Goal: Information Seeking & Learning: Learn about a topic

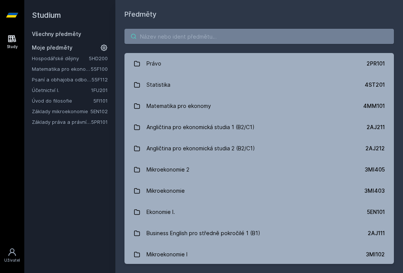
click at [166, 41] on input "search" at bounding box center [258, 36] width 269 height 15
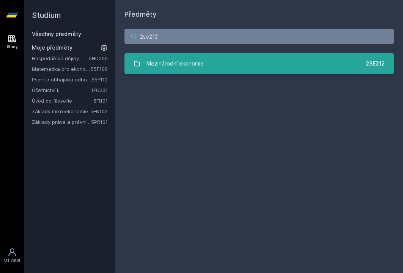
type input "2se212"
click at [157, 71] on div "Mezinárodní ekonomie" at bounding box center [174, 63] width 57 height 15
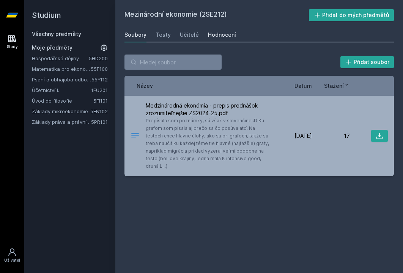
click at [223, 35] on div "Hodnocení" at bounding box center [222, 35] width 28 height 8
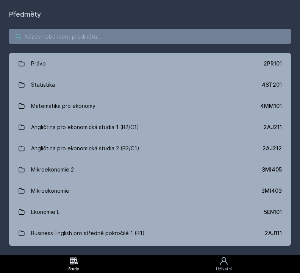
click at [57, 40] on input "search" at bounding box center [150, 36] width 282 height 15
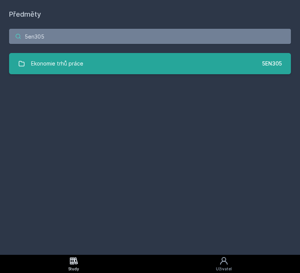
type input "5en305"
click at [66, 60] on div "Ekonomie trhů práce" at bounding box center [57, 63] width 52 height 15
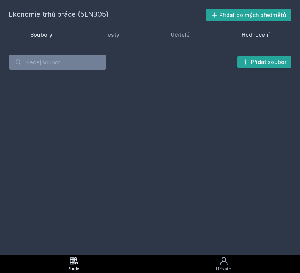
click at [256, 36] on div "Hodnocení" at bounding box center [256, 35] width 28 height 8
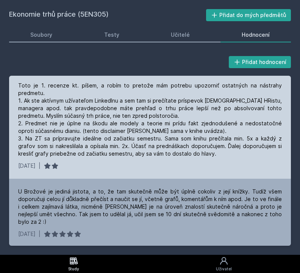
scroll to position [30, 0]
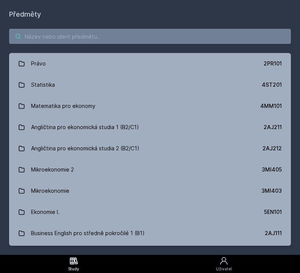
click at [71, 36] on input "search" at bounding box center [150, 36] width 282 height 15
type input "4"
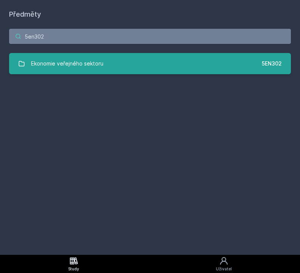
type input "5en302"
click at [58, 68] on div "Ekonomie veřejného sektoru" at bounding box center [67, 63] width 72 height 15
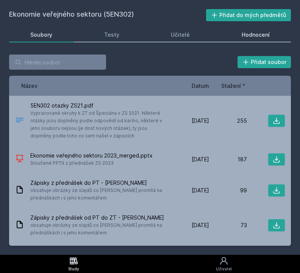
click at [251, 37] on div "Hodnocení" at bounding box center [256, 35] width 28 height 8
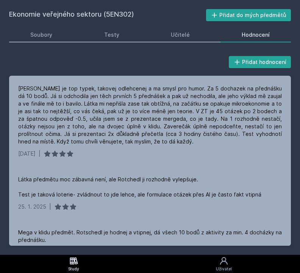
click at [148, 59] on div "Přidat hodnocení" at bounding box center [150, 62] width 282 height 15
click at [148, 55] on div "Přidat hodnocení" at bounding box center [150, 62] width 282 height 15
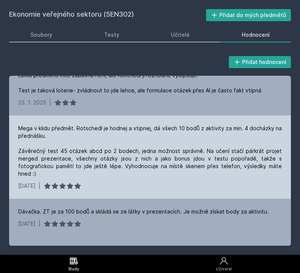
scroll to position [107, 0]
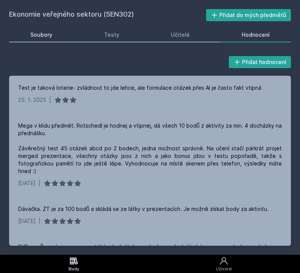
click at [39, 28] on link "Soubory" at bounding box center [41, 34] width 65 height 15
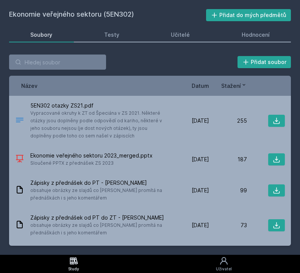
click at [28, 2] on div "Ekonomie veřejného sektoru (5EN302) Přidat do mých předmětů [GEOGRAPHIC_DATA] T…" at bounding box center [150, 127] width 300 height 255
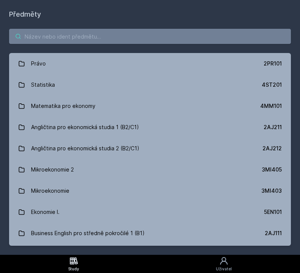
click at [68, 40] on input "search" at bounding box center [150, 36] width 282 height 15
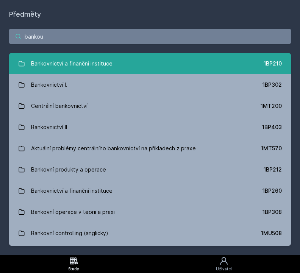
type input "bankou"
drag, startPoint x: 79, startPoint y: 53, endPoint x: 83, endPoint y: 68, distance: 14.4
click at [83, 68] on div "Bankovnictví a finanční instituce" at bounding box center [72, 63] width 82 height 15
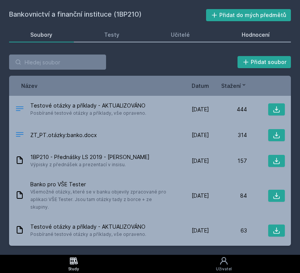
click at [244, 38] on div "Hodnocení" at bounding box center [256, 35] width 28 height 8
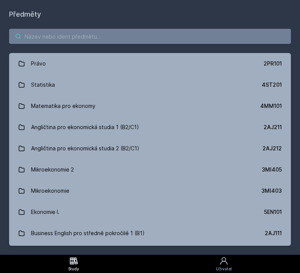
click at [71, 41] on input "search" at bounding box center [150, 36] width 282 height 15
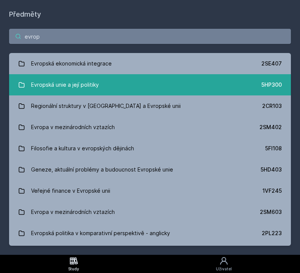
type input "evrop"
click at [77, 86] on div "Evropská unie a její politiky" at bounding box center [65, 84] width 68 height 15
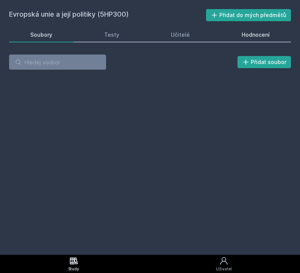
click at [253, 35] on div "Hodnocení" at bounding box center [256, 35] width 28 height 8
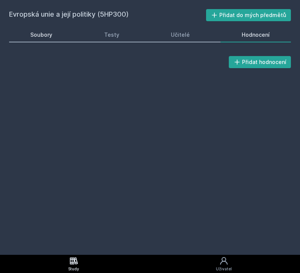
click at [53, 34] on link "Soubory" at bounding box center [41, 34] width 65 height 15
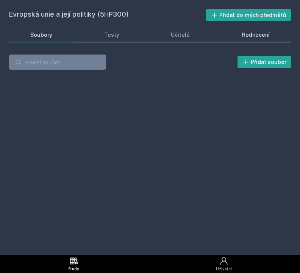
click at [243, 34] on div "Hodnocení" at bounding box center [256, 35] width 28 height 8
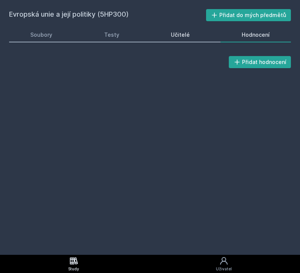
click at [165, 37] on link "Učitelé" at bounding box center [181, 34] width 62 height 15
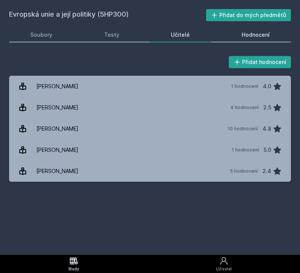
click at [242, 39] on link "Hodnocení" at bounding box center [256, 34] width 71 height 15
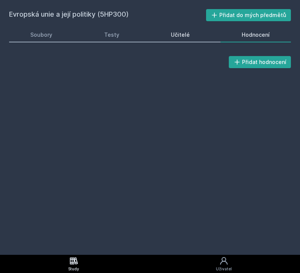
click at [193, 36] on link "Učitelé" at bounding box center [181, 34] width 62 height 15
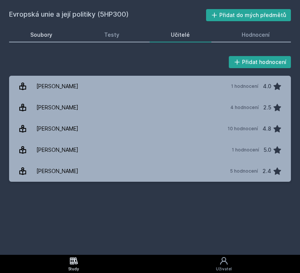
click at [42, 30] on link "Soubory" at bounding box center [41, 34] width 65 height 15
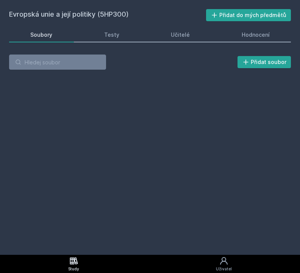
click at [47, 37] on div "Soubory" at bounding box center [41, 35] width 22 height 8
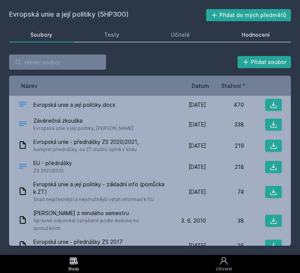
click at [250, 35] on div "Hodnocení" at bounding box center [256, 35] width 28 height 8
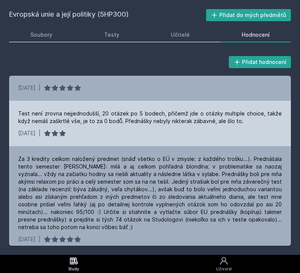
scroll to position [3, 0]
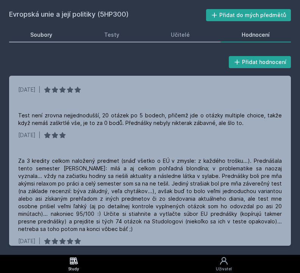
click at [47, 34] on div "Soubory" at bounding box center [41, 35] width 22 height 8
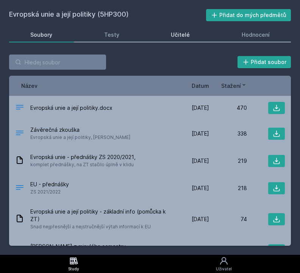
click at [175, 35] on div "Učitelé" at bounding box center [180, 35] width 19 height 8
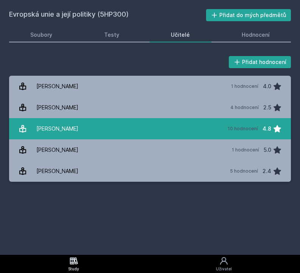
click at [95, 129] on link "Ševčíková Michaela 10 hodnocení 4.8" at bounding box center [150, 128] width 282 height 21
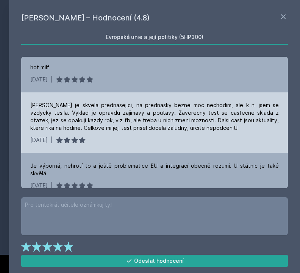
scroll to position [122, 0]
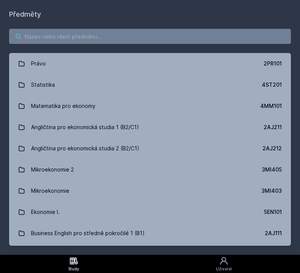
click at [75, 36] on input "search" at bounding box center [150, 36] width 282 height 15
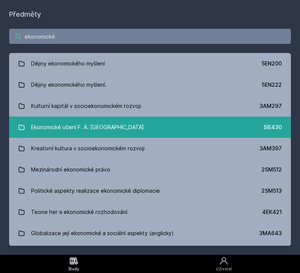
type input "ekonomické"
click at [80, 127] on div "Ekonomické učení F. A. Hayeka" at bounding box center [87, 127] width 113 height 15
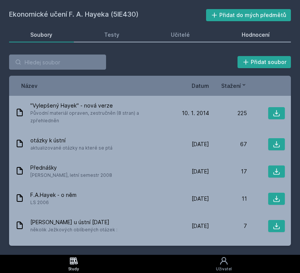
click at [251, 38] on div "Hodnocení" at bounding box center [256, 35] width 28 height 8
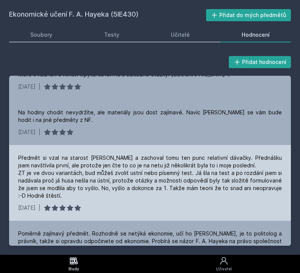
scroll to position [204, 0]
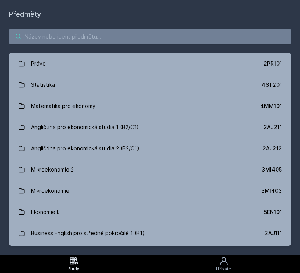
click at [65, 42] on input "search" at bounding box center [150, 36] width 282 height 15
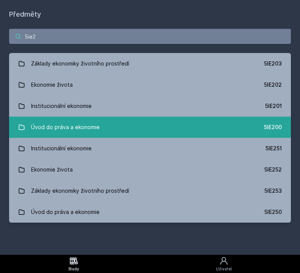
type input "5ie2"
click at [74, 130] on div "Úvod do práva a ekonomie" at bounding box center [65, 127] width 69 height 15
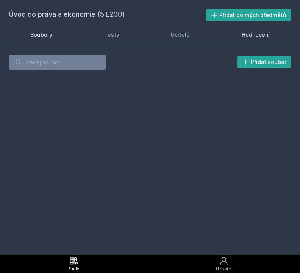
click at [256, 37] on div "Hodnocení" at bounding box center [256, 35] width 28 height 8
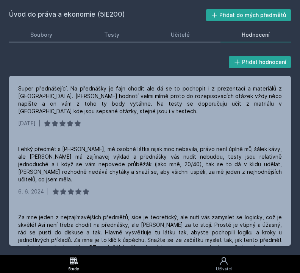
click at [129, 2] on div "Úvod do práva a ekonomie (5IE200) Přidat do mých předmětů Soubory Testy Učitelé…" at bounding box center [150, 127] width 300 height 255
